Goal: Check status: Check status

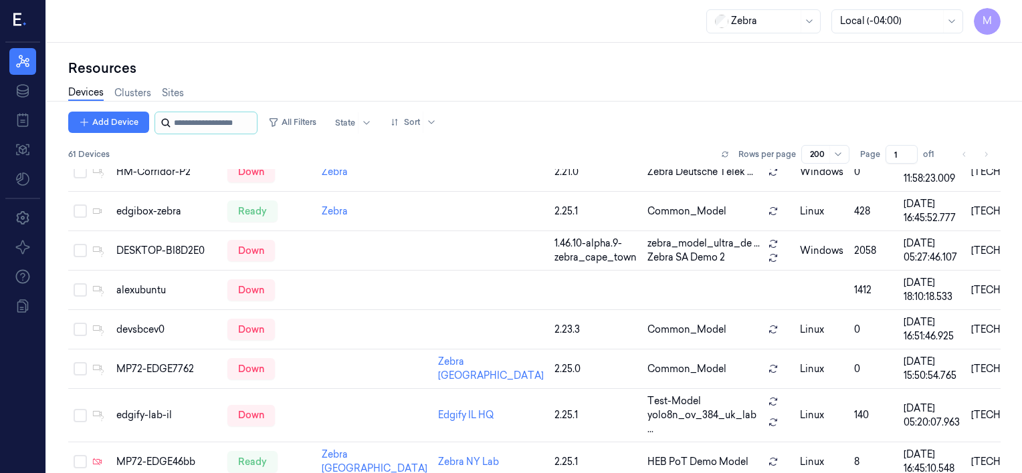
click at [195, 122] on input "string" at bounding box center [214, 122] width 80 height 21
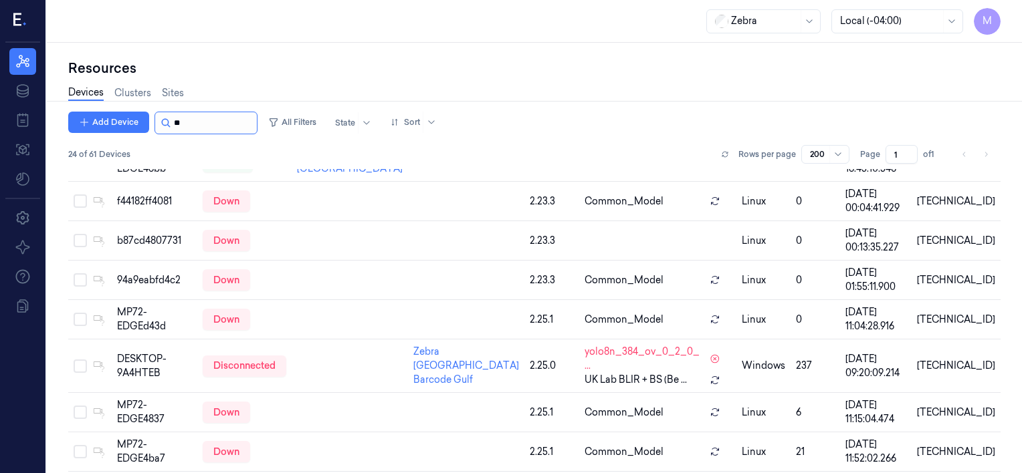
scroll to position [217, 0]
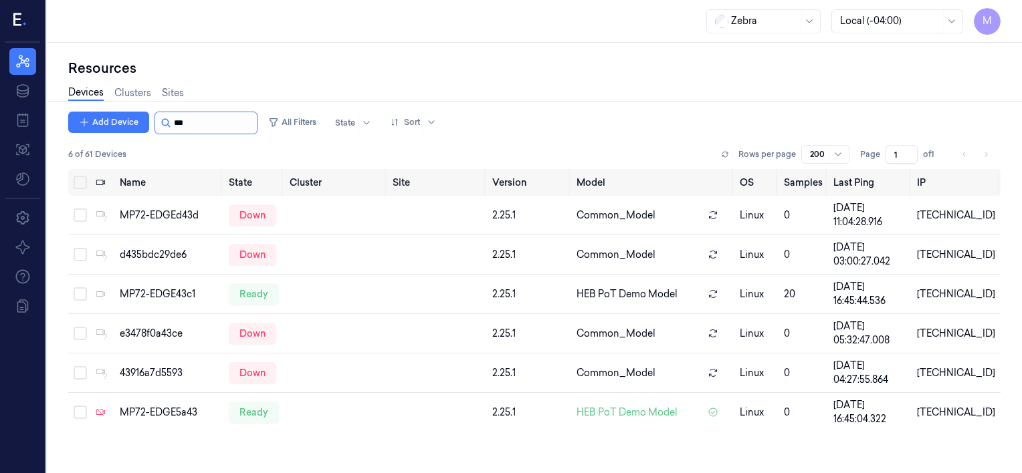
type input "****"
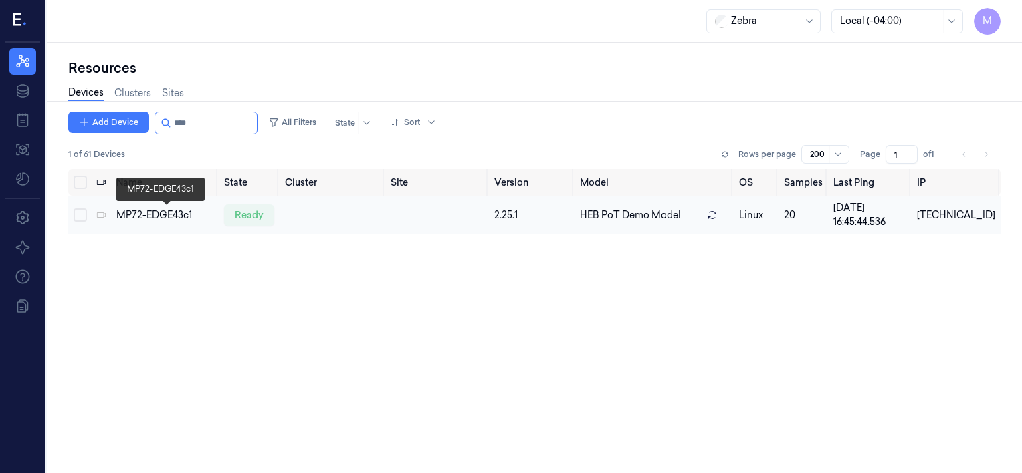
type input "****"
click at [171, 211] on div "MP72-EDGE43c1" at bounding box center [164, 216] width 97 height 14
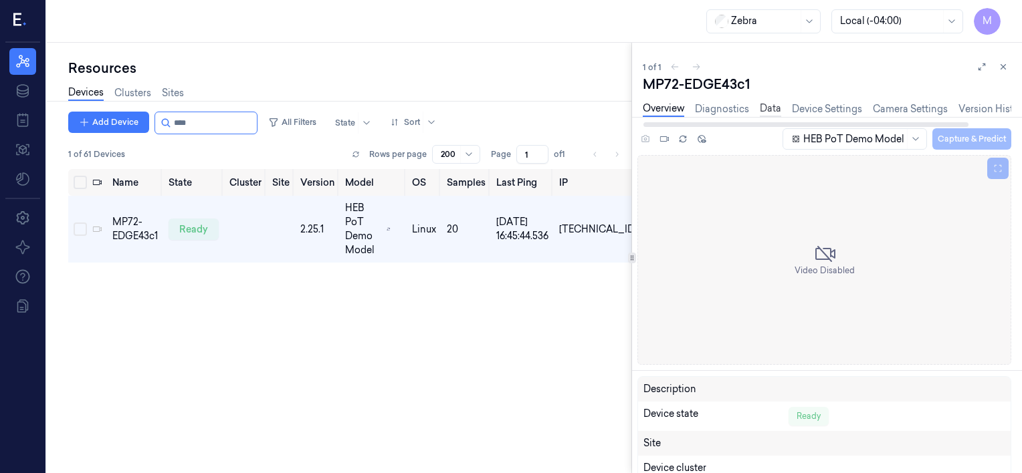
click at [770, 107] on link "Data" at bounding box center [769, 109] width 21 height 15
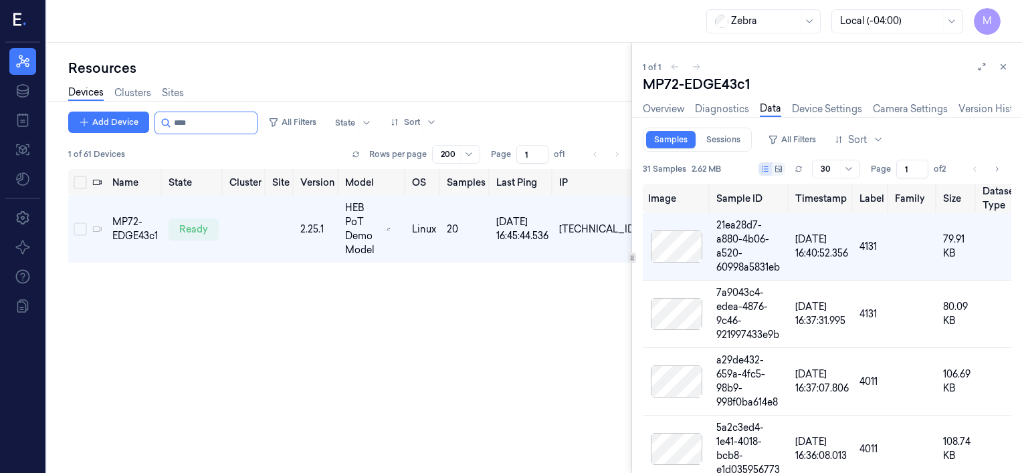
click at [474, 80] on div "Devices Clusters Sites" at bounding box center [349, 95] width 563 height 34
click at [998, 65] on icon at bounding box center [1002, 66] width 9 height 9
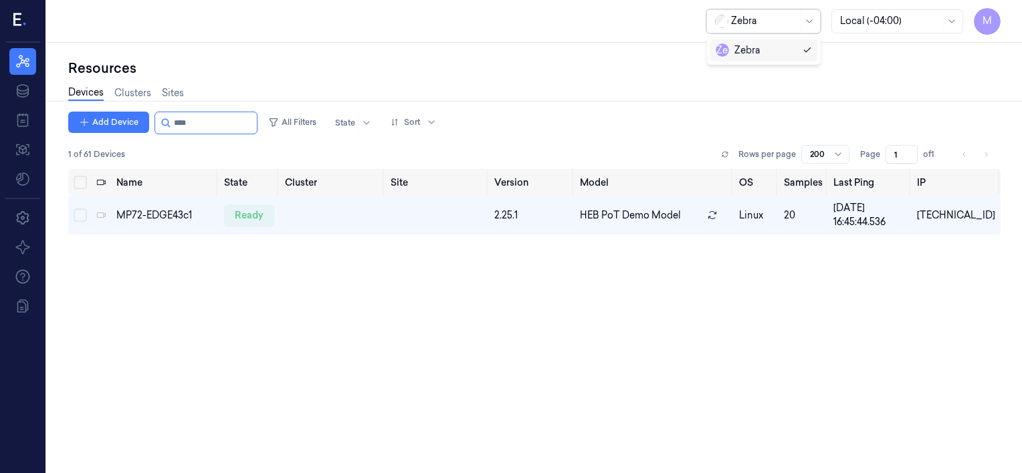
click at [800, 26] on span at bounding box center [800, 21] width 1 height 23
click at [808, 21] on icon at bounding box center [809, 20] width 6 height 3
click at [182, 217] on div "MP72-EDGE43c1" at bounding box center [164, 216] width 97 height 14
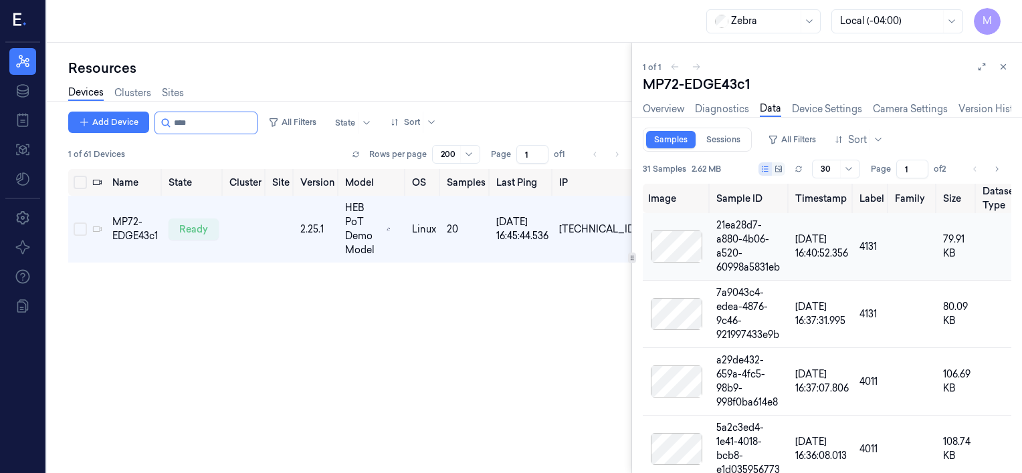
click at [677, 237] on div at bounding box center [676, 247] width 57 height 32
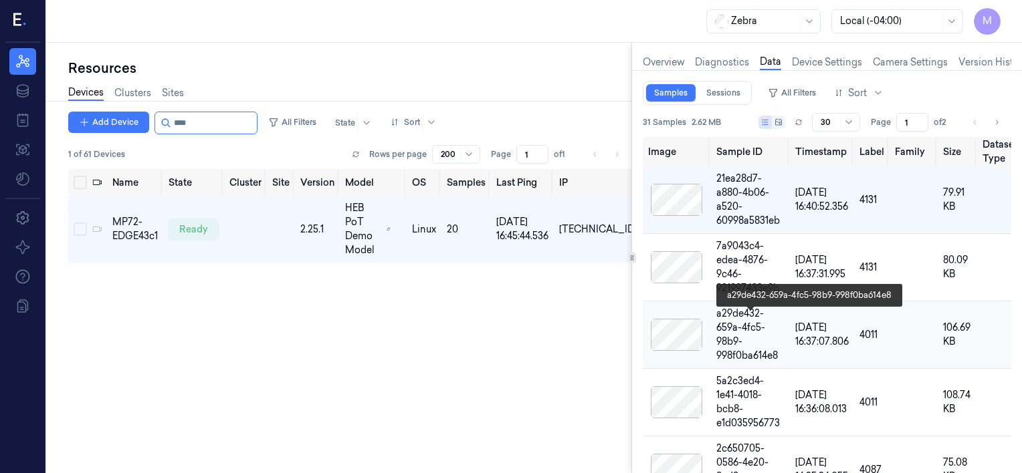
scroll to position [37, 0]
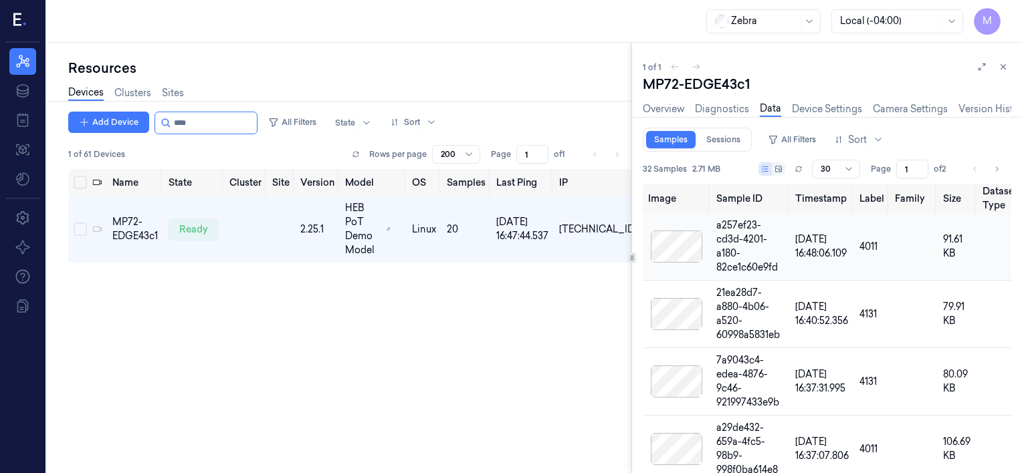
click at [677, 250] on div at bounding box center [676, 247] width 57 height 32
